Goal: Information Seeking & Learning: Learn about a topic

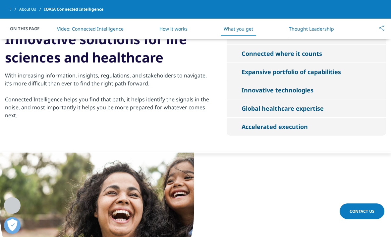
scroll to position [1117, 0]
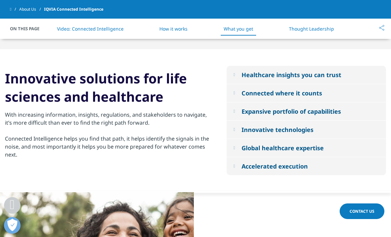
click at [316, 73] on div "Healthcare insights you can trust" at bounding box center [292, 75] width 100 height 8
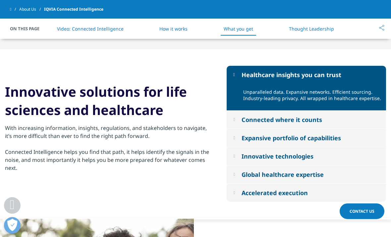
click at [305, 126] on button "Connected where it counts" at bounding box center [307, 119] width 160 height 18
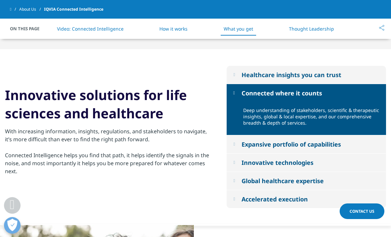
click at [298, 151] on button "Expansive portfolio of capabilities" at bounding box center [307, 144] width 160 height 18
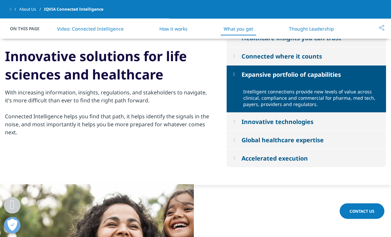
click at [304, 126] on div "Innovative technologies" at bounding box center [278, 122] width 72 height 8
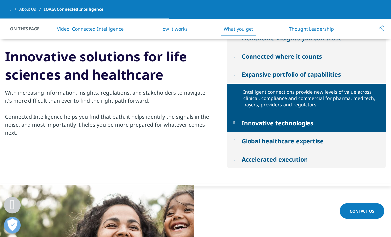
scroll to position [1154, 0]
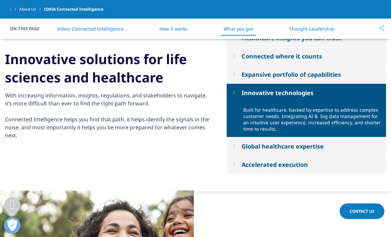
click at [296, 150] on div "Global healthcare expertise" at bounding box center [283, 146] width 82 height 8
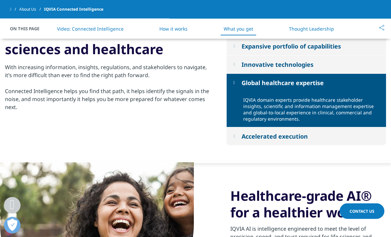
scroll to position [1182, 0]
click at [297, 140] on div "Accelerated execution" at bounding box center [275, 136] width 66 height 8
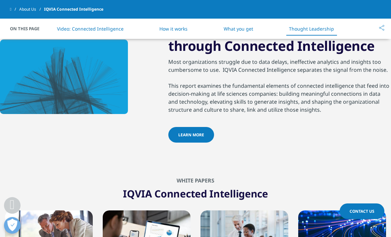
scroll to position [1506, 0]
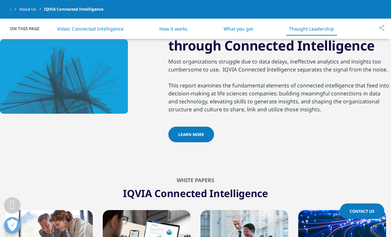
click at [205, 142] on link "LEARN MORE" at bounding box center [192, 134] width 46 height 16
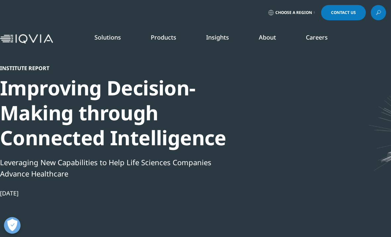
scroll to position [698, 372]
